Goal: Task Accomplishment & Management: Use online tool/utility

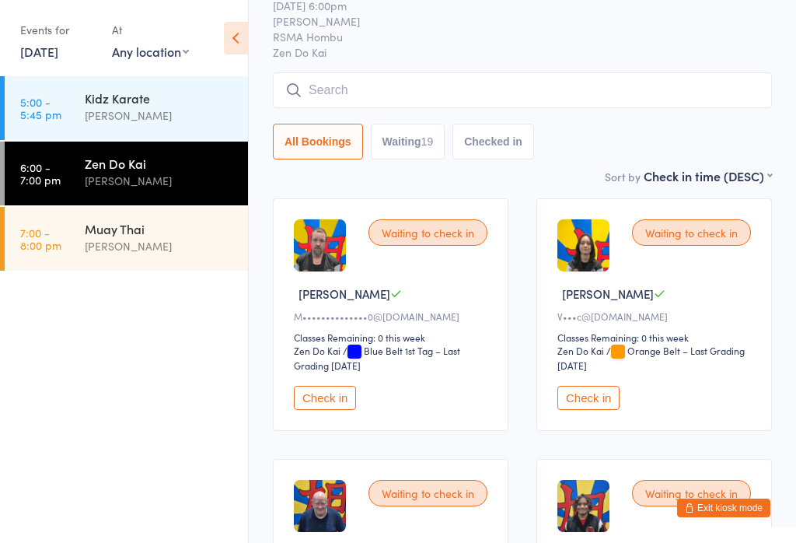
scroll to position [71, 0]
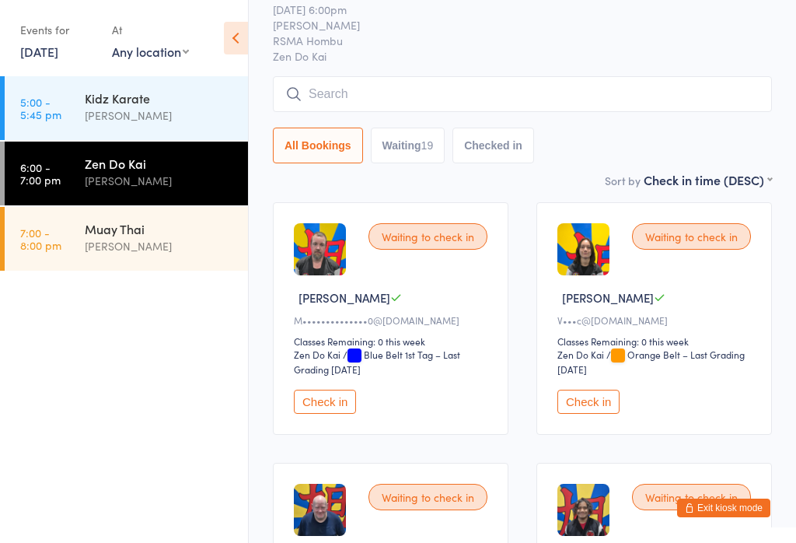
click at [330, 414] on button "Check in" at bounding box center [325, 402] width 62 height 24
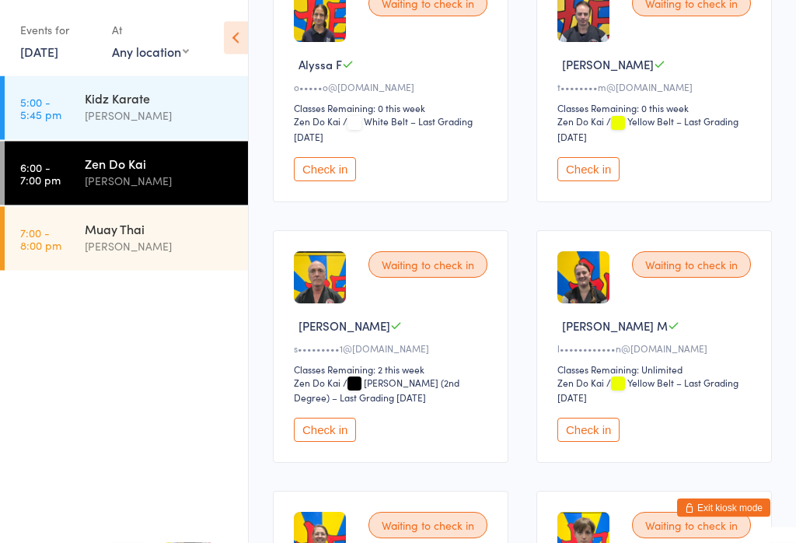
scroll to position [827, 0]
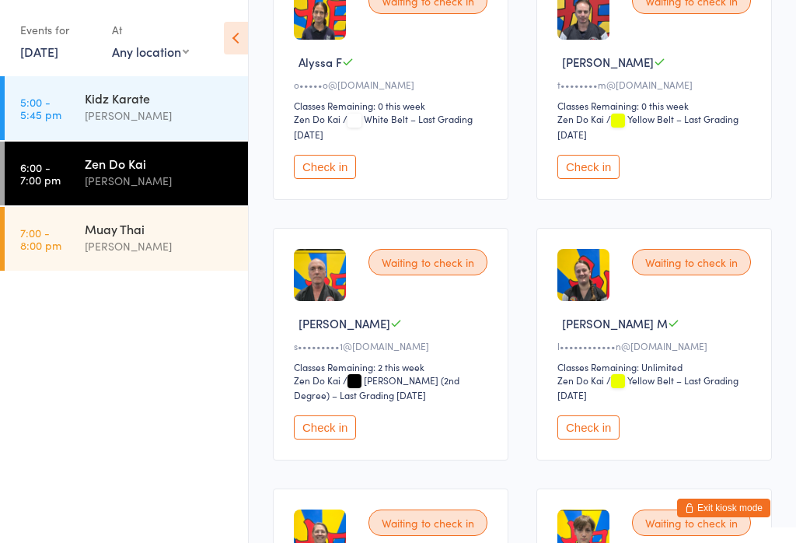
click at [599, 179] on button "Check in" at bounding box center [588, 167] width 62 height 24
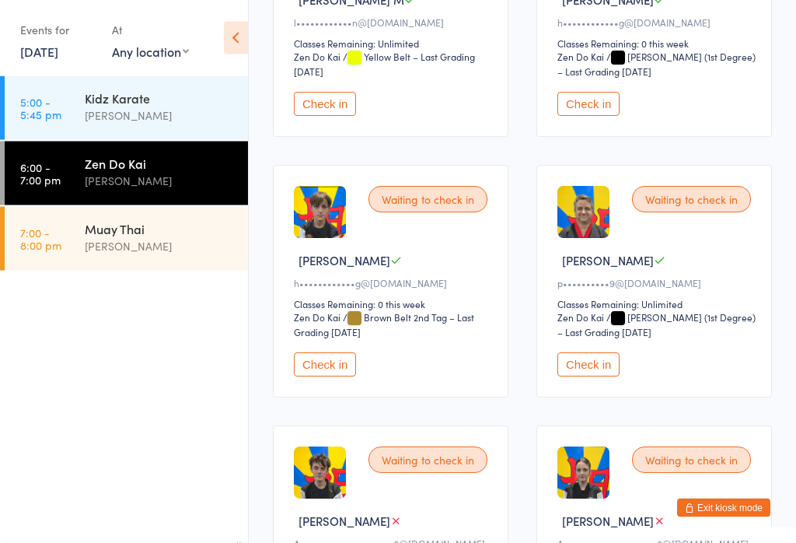
scroll to position [1149, 0]
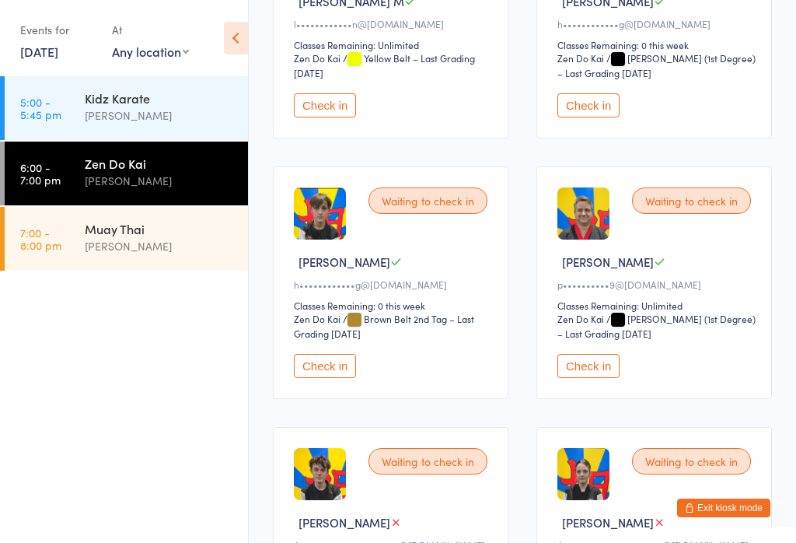
click at [591, 378] on button "Check in" at bounding box center [588, 366] width 62 height 24
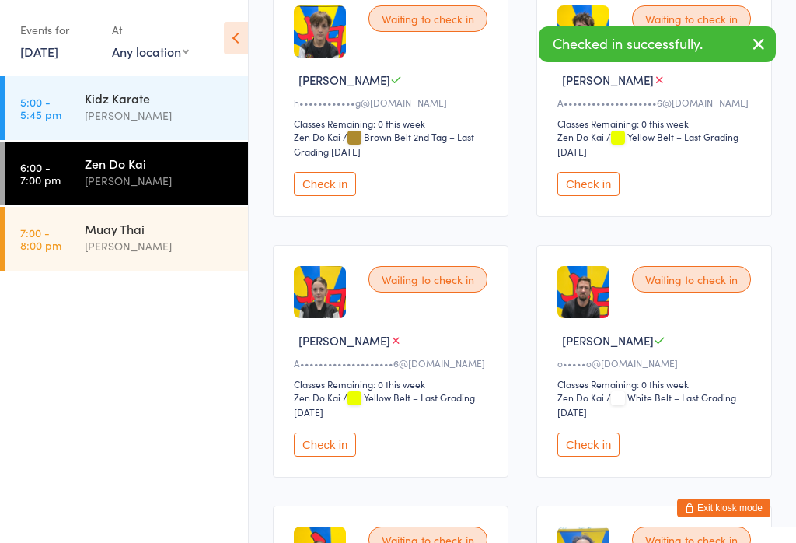
scroll to position [1330, 0]
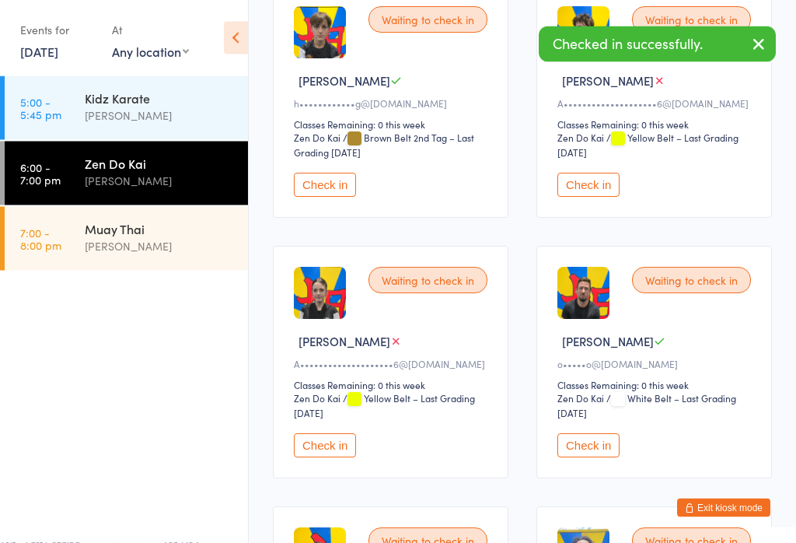
click at [330, 197] on button "Check in" at bounding box center [325, 185] width 62 height 24
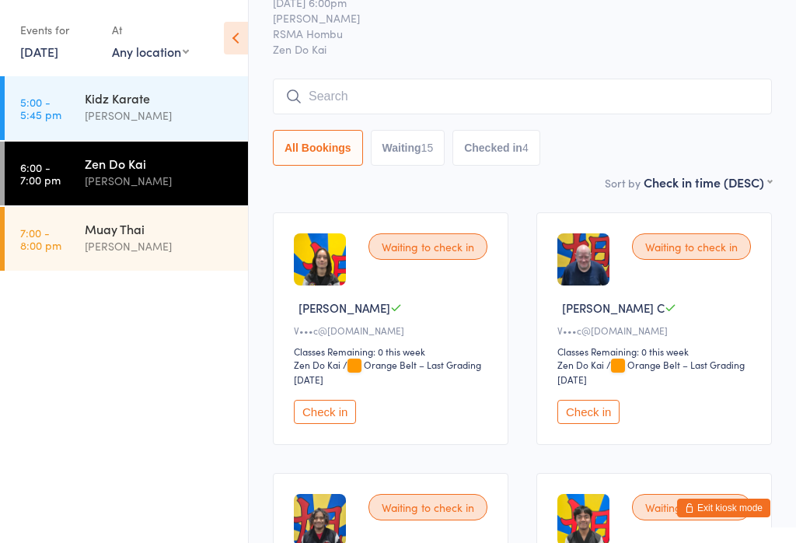
scroll to position [59, 0]
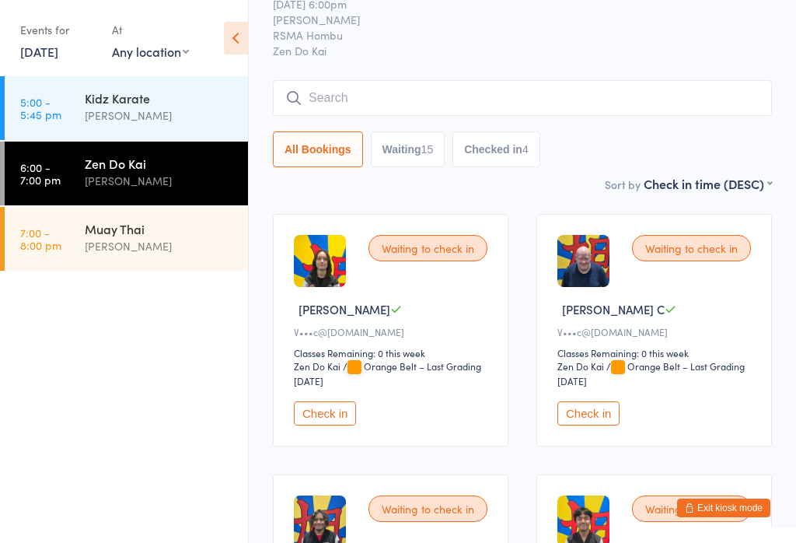
click at [513, 151] on button "Checked in 4" at bounding box center [497, 149] width 88 height 36
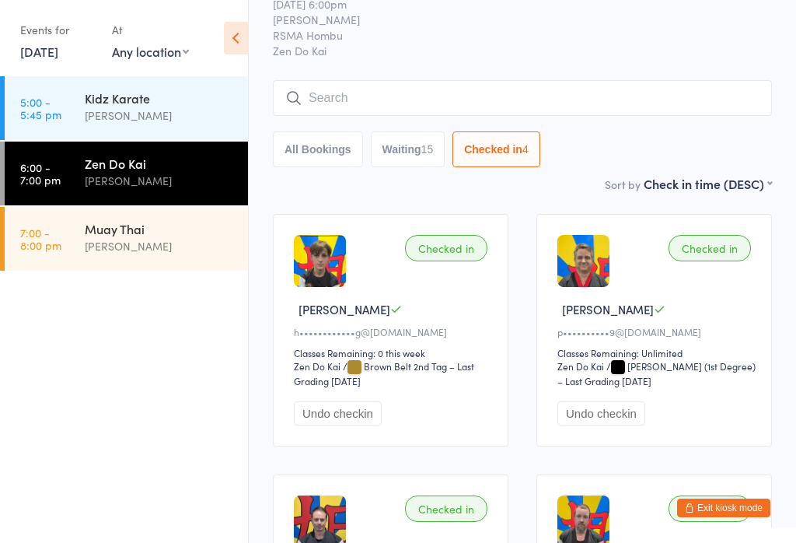
click at [414, 153] on button "Waiting 15" at bounding box center [408, 149] width 75 height 36
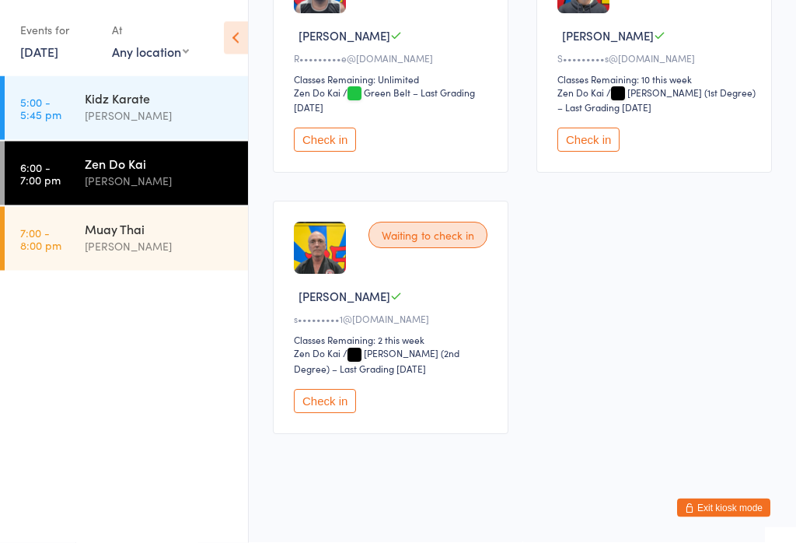
scroll to position [1952, 0]
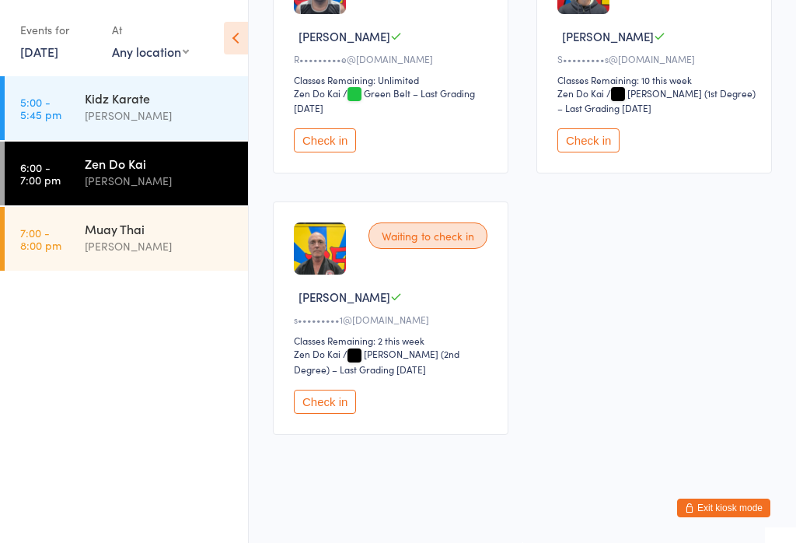
click at [334, 414] on button "Check in" at bounding box center [325, 402] width 62 height 24
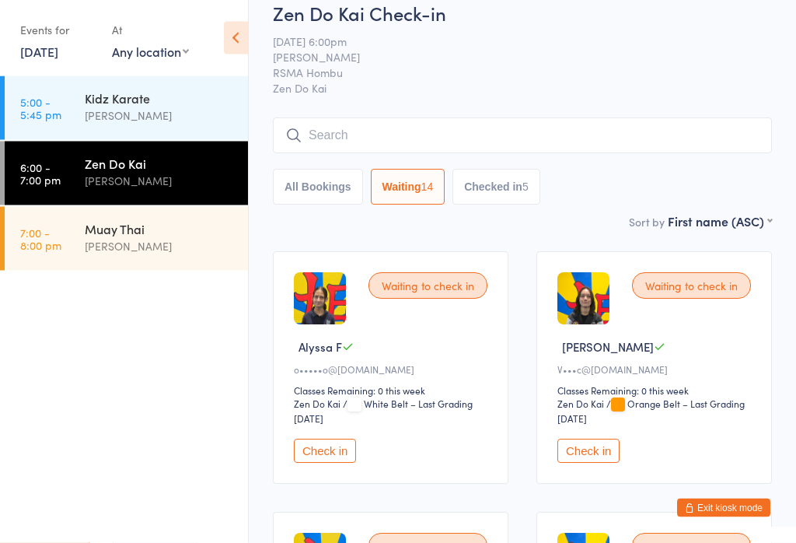
scroll to position [0, 0]
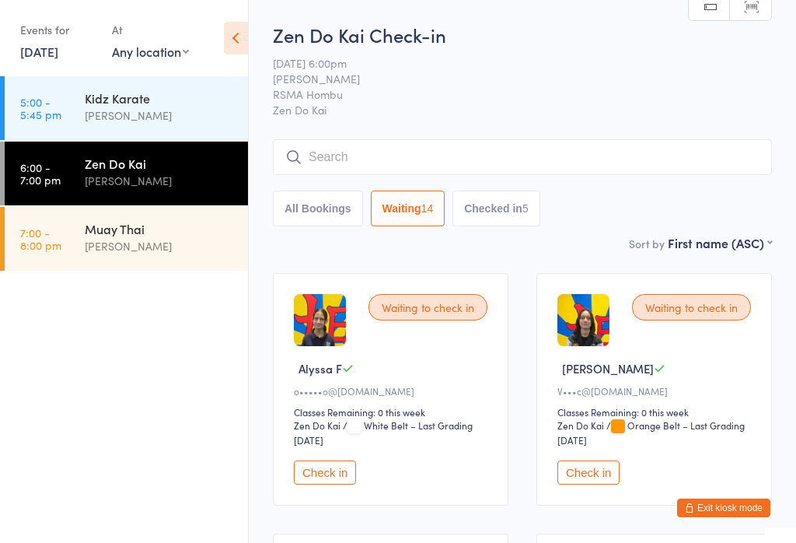
click at [508, 201] on button "Checked in 5" at bounding box center [497, 208] width 88 height 36
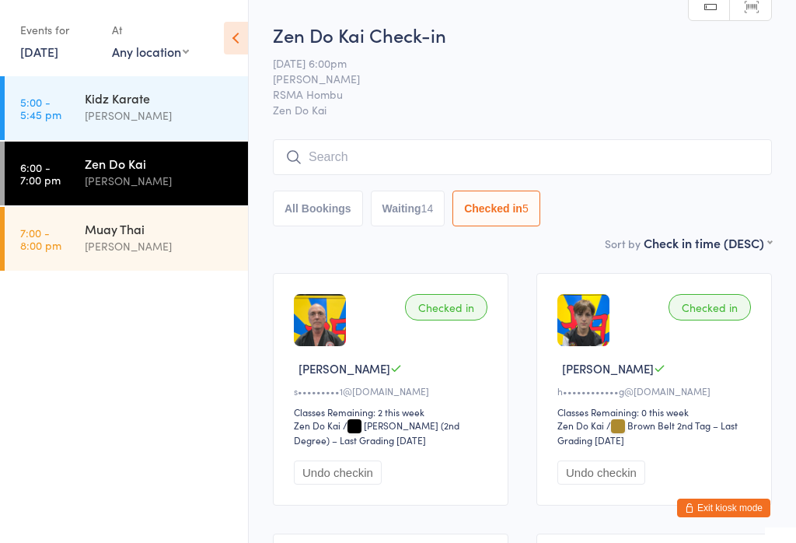
click at [407, 205] on button "Waiting 14" at bounding box center [408, 208] width 75 height 36
select select "0"
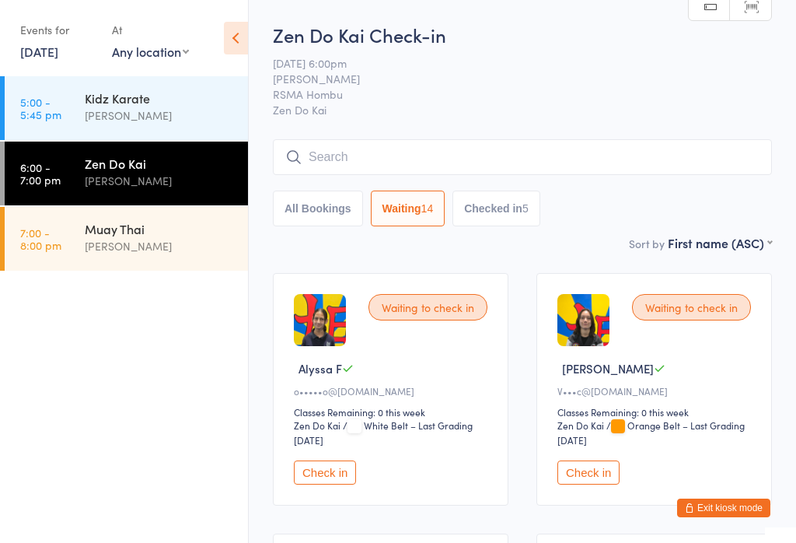
click at [334, 479] on button "Check in" at bounding box center [325, 472] width 62 height 24
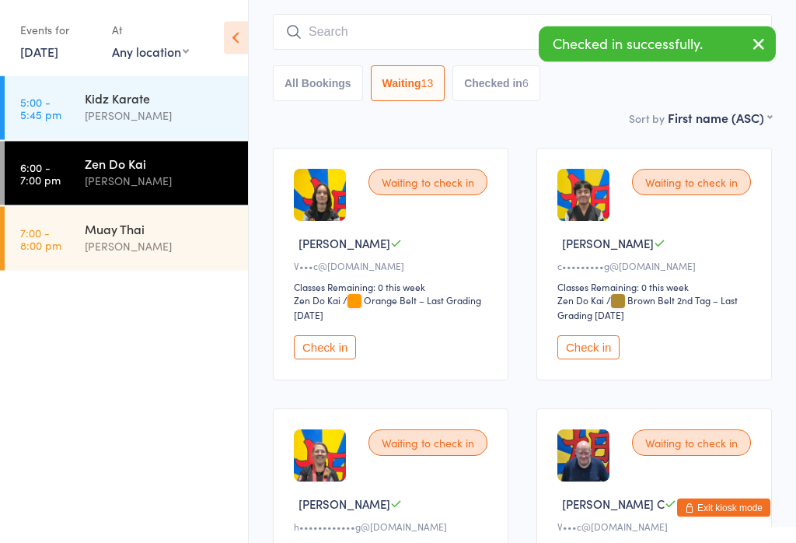
scroll to position [125, 0]
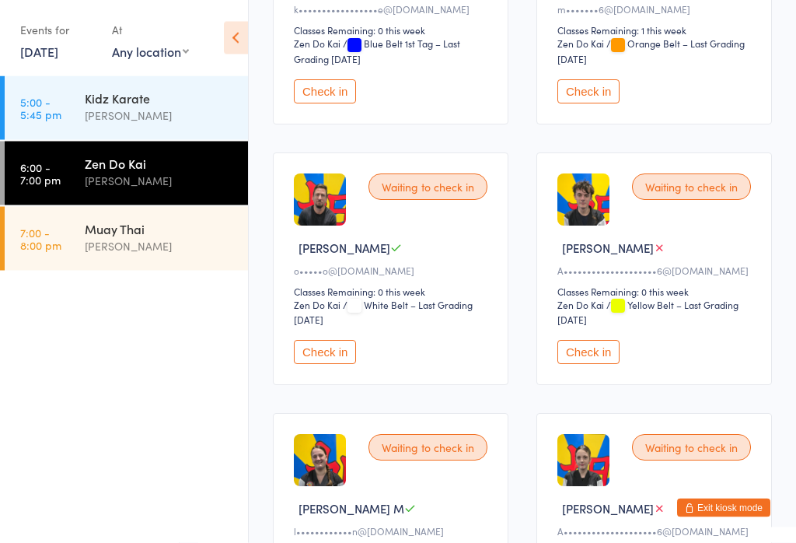
click at [327, 365] on button "Check in" at bounding box center [325, 353] width 62 height 24
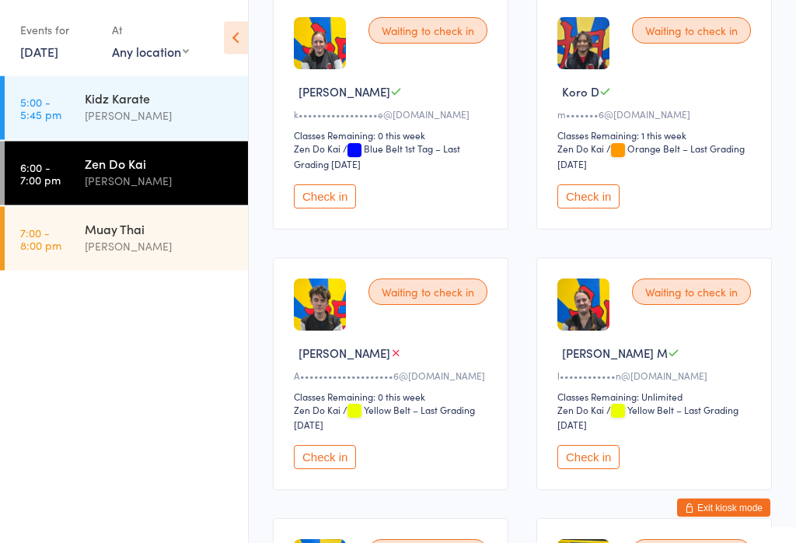
scroll to position [795, 0]
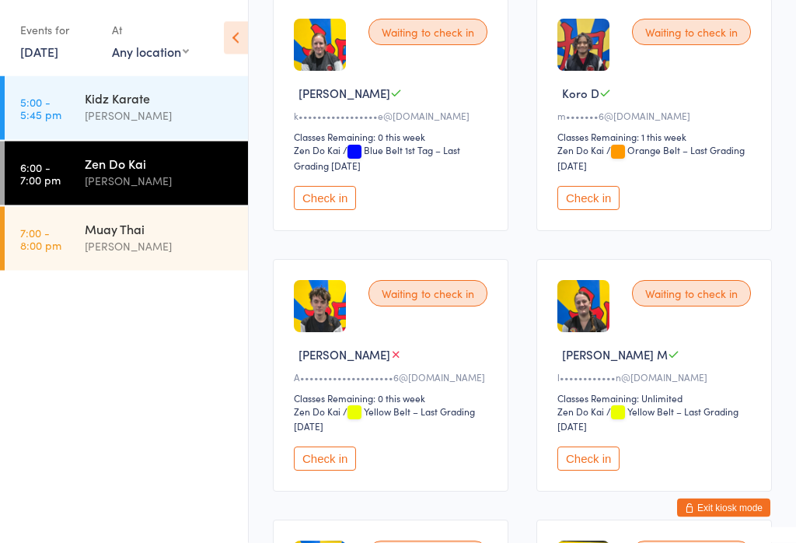
click at [593, 211] on button "Check in" at bounding box center [588, 199] width 62 height 24
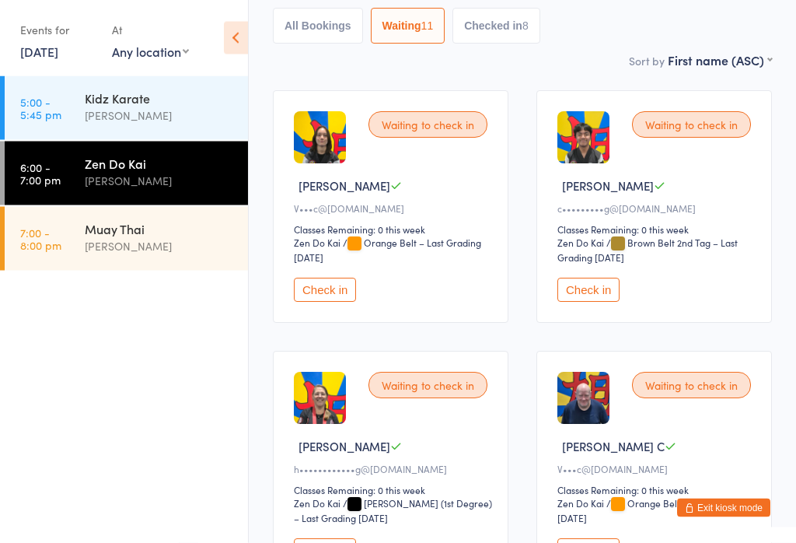
scroll to position [183, 0]
click at [597, 302] on button "Check in" at bounding box center [588, 290] width 62 height 24
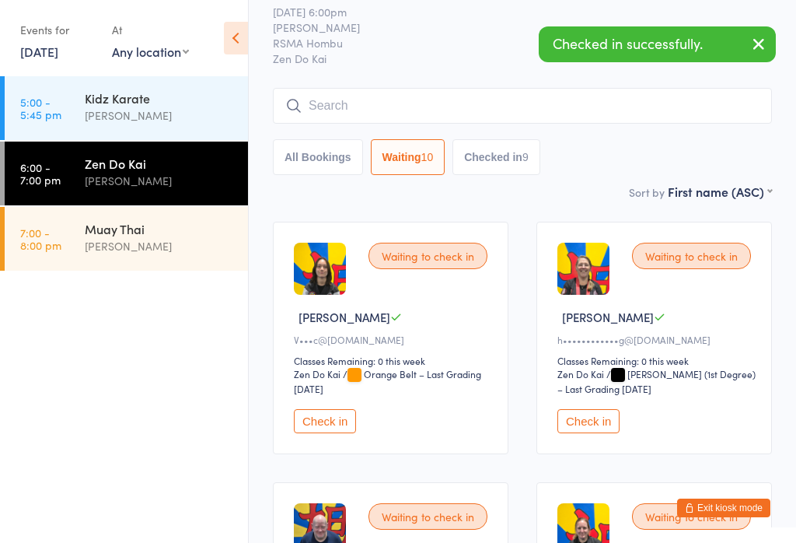
scroll to position [49, 0]
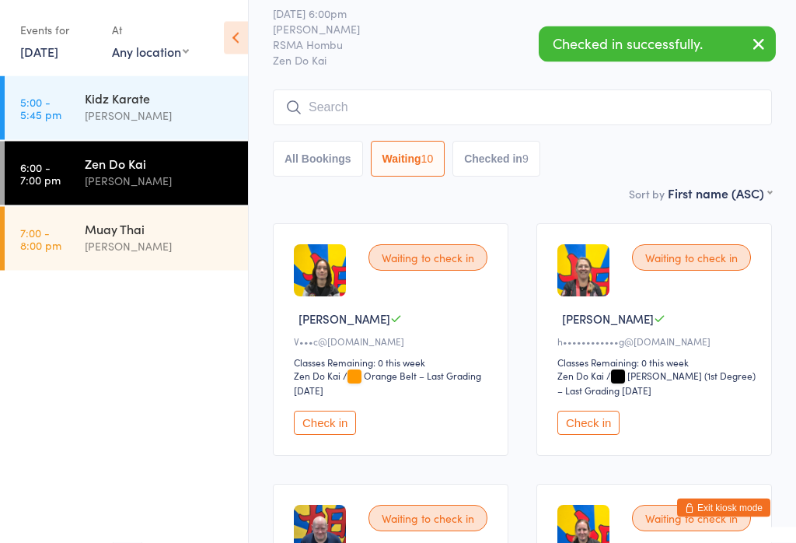
click at [407, 102] on input "search" at bounding box center [522, 108] width 499 height 36
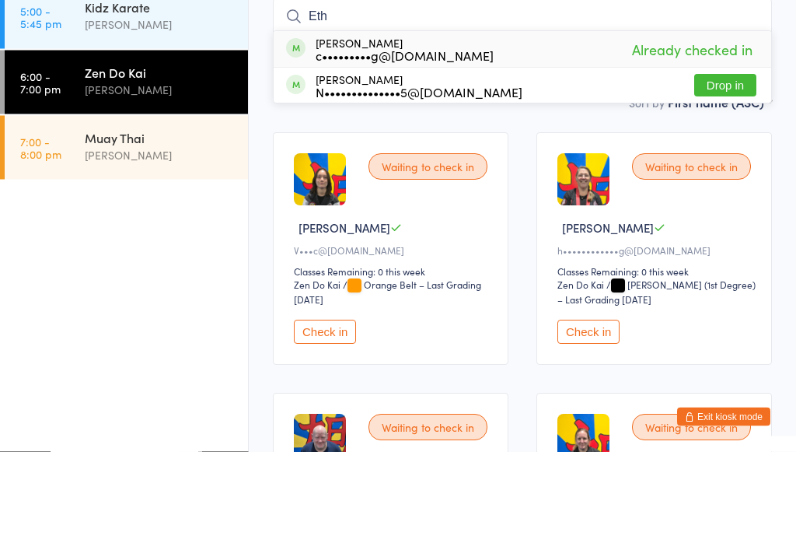
type input "Eth"
click at [742, 166] on button "Drop in" at bounding box center [725, 177] width 62 height 23
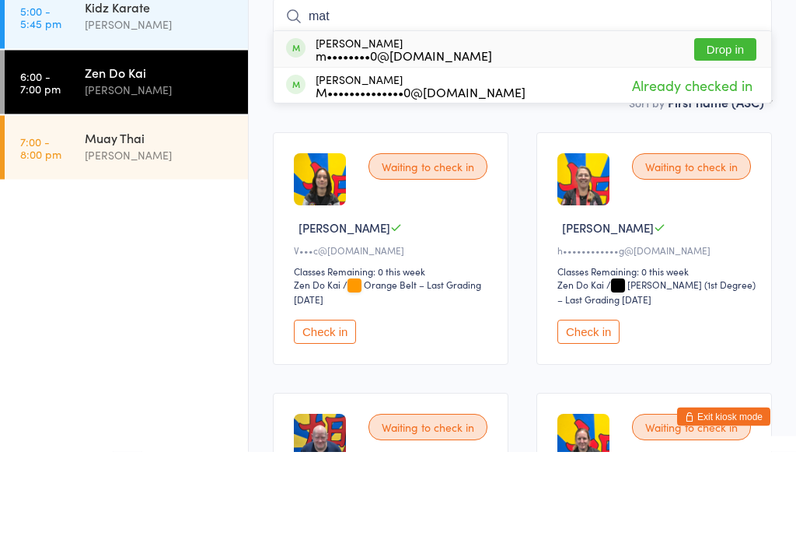
type input "mat"
click at [732, 130] on button "Drop in" at bounding box center [725, 141] width 62 height 23
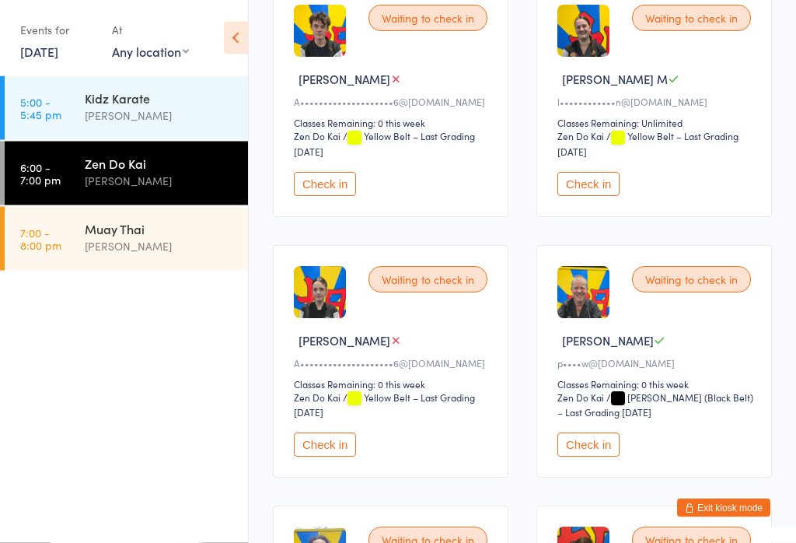
scroll to position [810, 0]
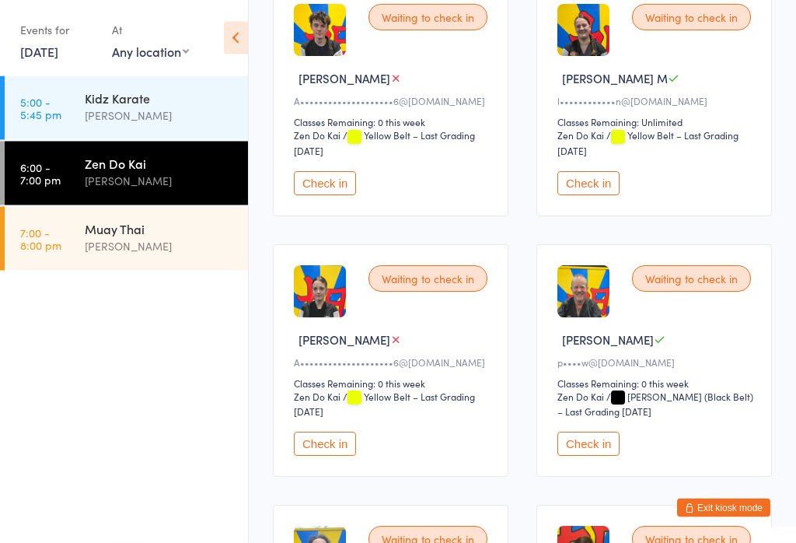
click at [592, 456] on button "Check in" at bounding box center [588, 444] width 62 height 24
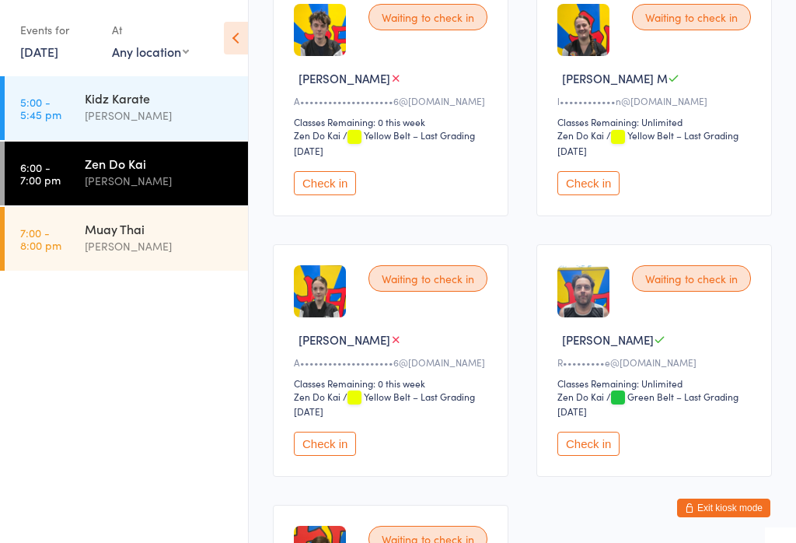
click at [313, 456] on button "Check in" at bounding box center [325, 444] width 62 height 24
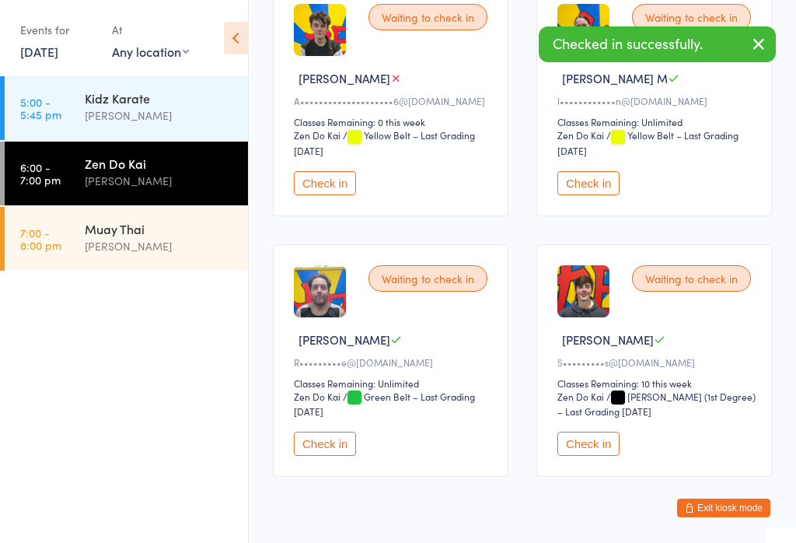
click at [592, 195] on button "Check in" at bounding box center [588, 183] width 62 height 24
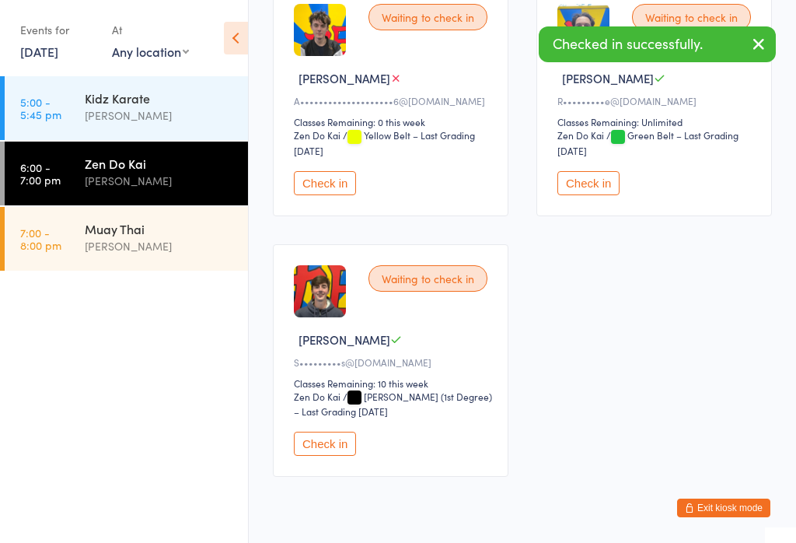
click at [330, 195] on button "Check in" at bounding box center [325, 183] width 62 height 24
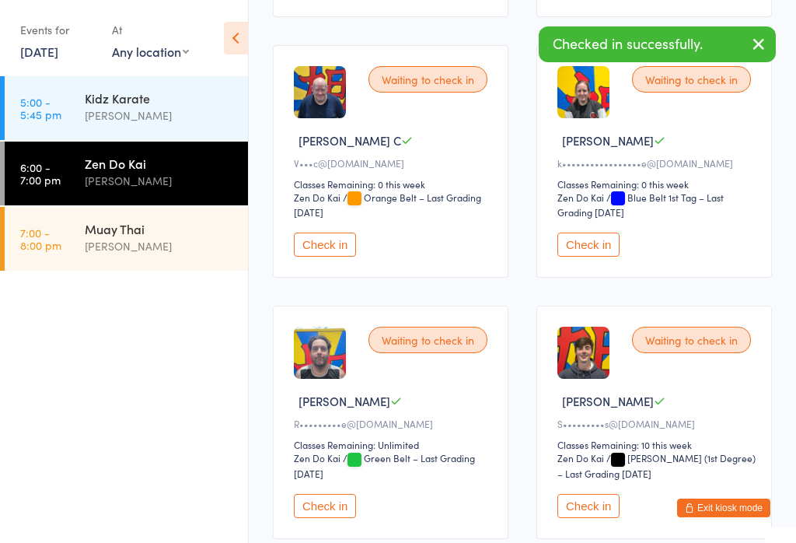
scroll to position [0, 0]
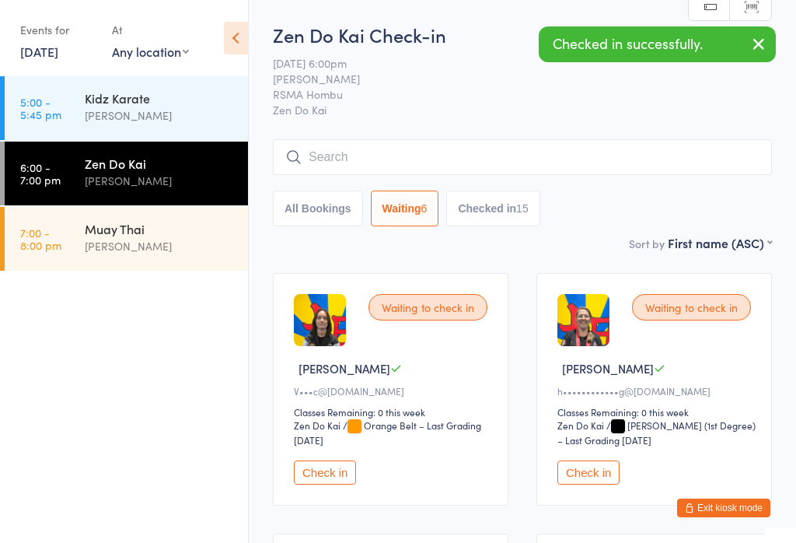
click at [513, 221] on button "Checked in 15" at bounding box center [492, 208] width 93 height 36
select select "5"
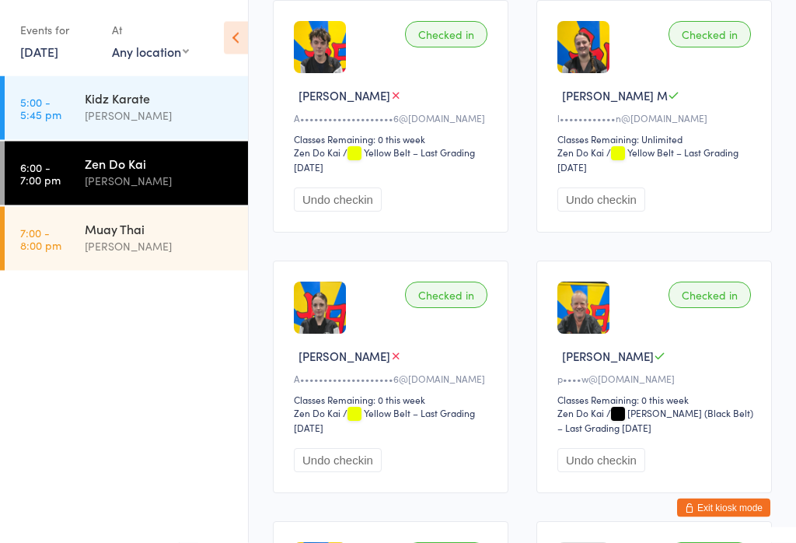
scroll to position [273, 0]
click at [609, 160] on select "Zen Do Kai" at bounding box center [591, 152] width 69 height 15
click at [621, 211] on button "Undo checkin" at bounding box center [601, 199] width 88 height 24
